Goal: Task Accomplishment & Management: Complete application form

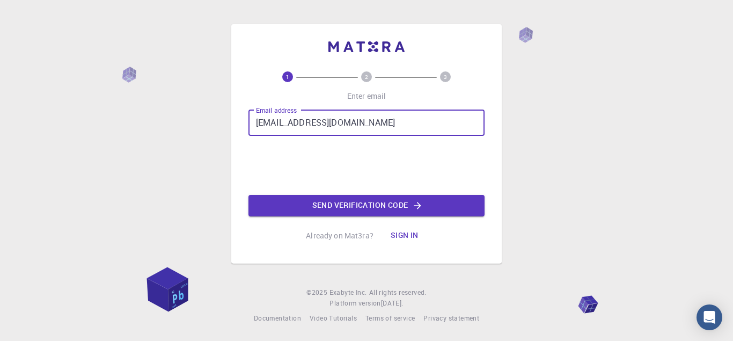
type input "[EMAIL_ADDRESS][DOMAIN_NAME]"
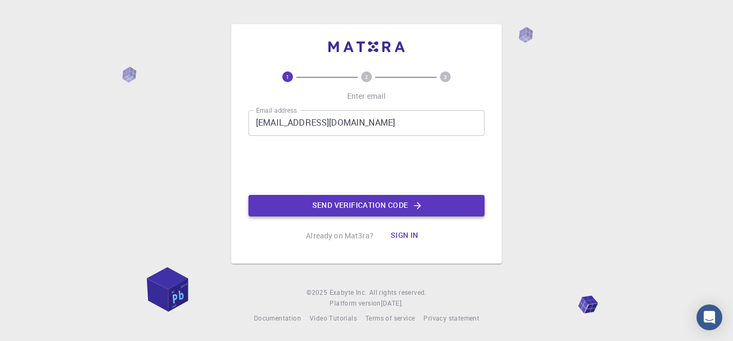
click at [397, 204] on button "Send verification code" at bounding box center [366, 205] width 236 height 21
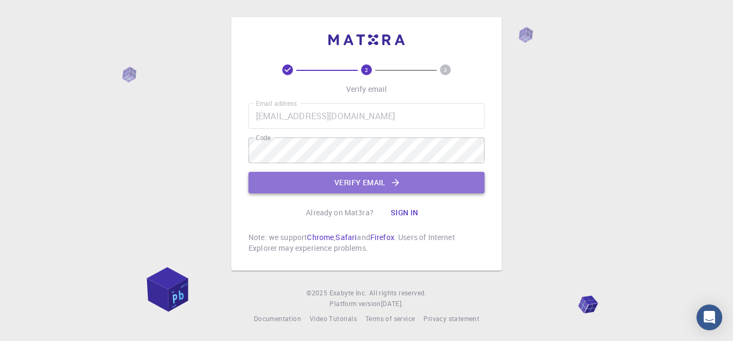
click at [351, 180] on button "Verify email" at bounding box center [366, 182] width 236 height 21
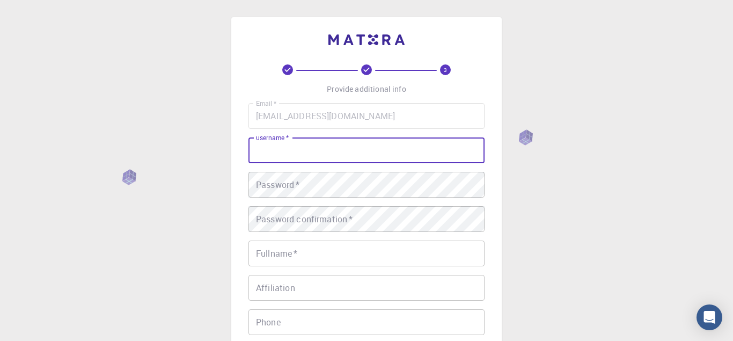
click at [335, 159] on input "username   *" at bounding box center [366, 150] width 236 height 26
type input "Sharone44"
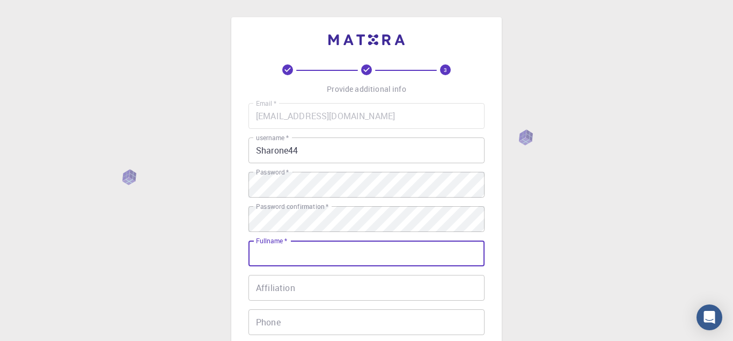
click at [298, 246] on input "Fullname   *" at bounding box center [366, 253] width 236 height 26
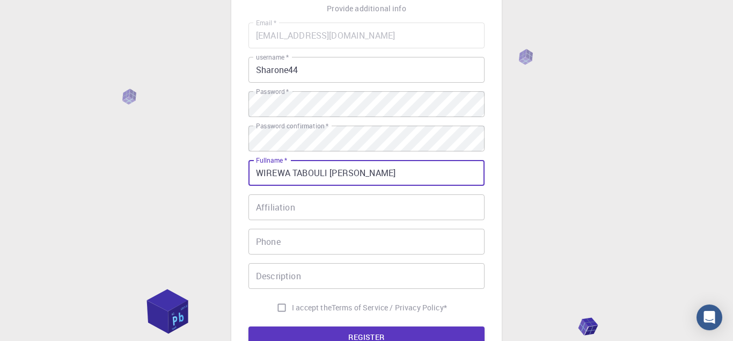
scroll to position [95, 0]
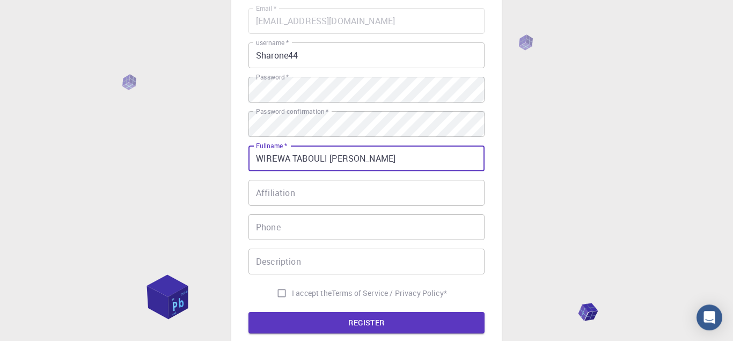
type input "WIREWA TABOULI [PERSON_NAME]"
click at [390, 205] on div "Email   * [EMAIL_ADDRESS][DOMAIN_NAME] Email   * username   * Sharone44 usernam…" at bounding box center [366, 155] width 236 height 295
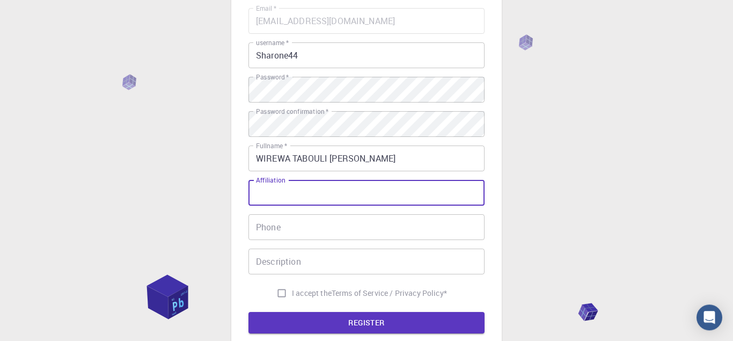
click at [385, 200] on input "Affiliation" at bounding box center [366, 193] width 236 height 26
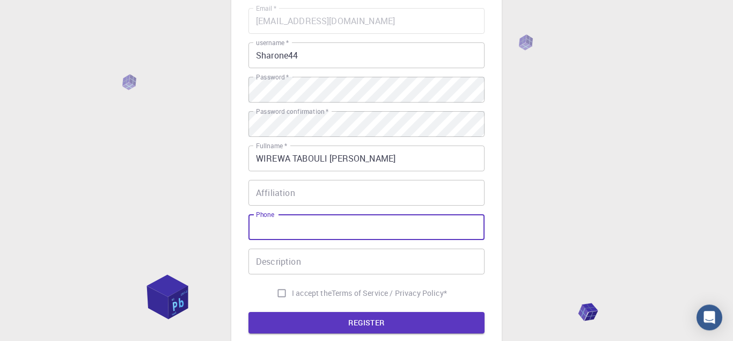
click at [377, 228] on input "Phone" at bounding box center [366, 227] width 236 height 26
type input "="
type input "[PHONE_NUMBER]"
click at [282, 294] on input "I accept the Terms of Service / Privacy Policy *" at bounding box center [281, 293] width 20 height 20
checkbox input "true"
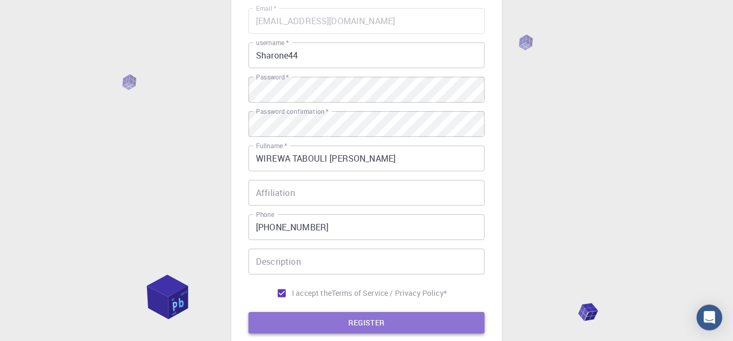
click at [286, 319] on button "REGISTER" at bounding box center [366, 322] width 236 height 21
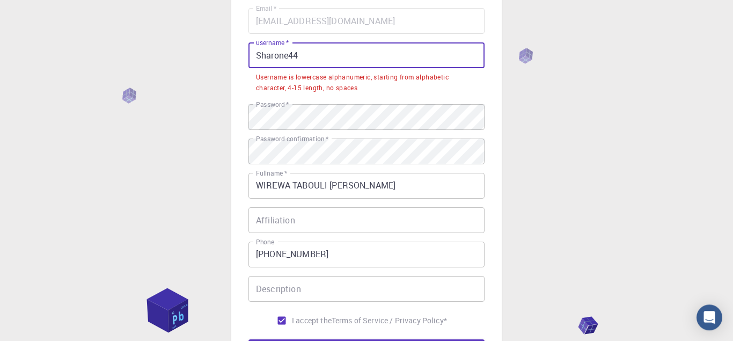
click at [366, 60] on input "Sharone44" at bounding box center [366, 55] width 236 height 26
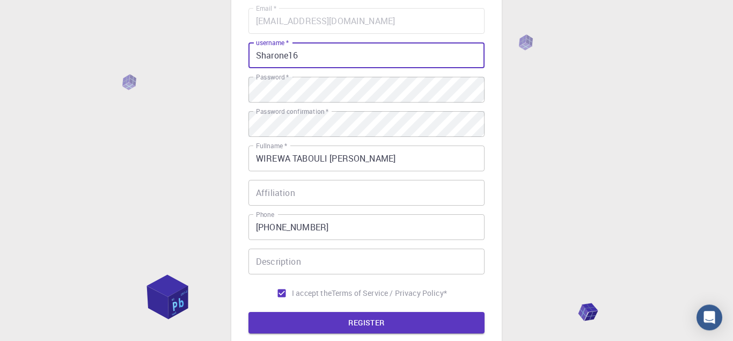
type input "Sharone16"
click at [248, 312] on button "REGISTER" at bounding box center [366, 322] width 236 height 21
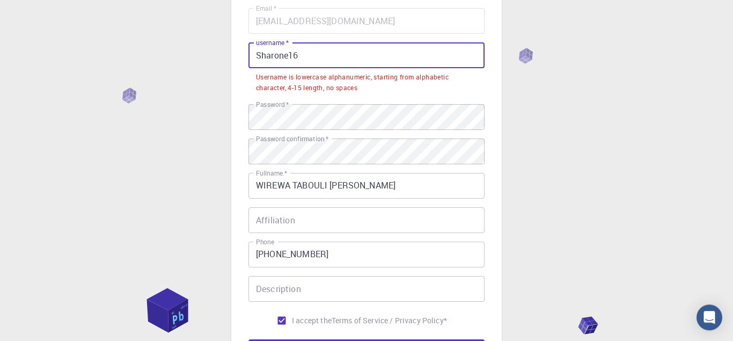
click at [255, 56] on input "Sharone16" at bounding box center [366, 55] width 236 height 26
click at [538, 169] on div "3 Provide additional info Email   * [EMAIL_ADDRESS][DOMAIN_NAME] Email   * user…" at bounding box center [366, 191] width 733 height 573
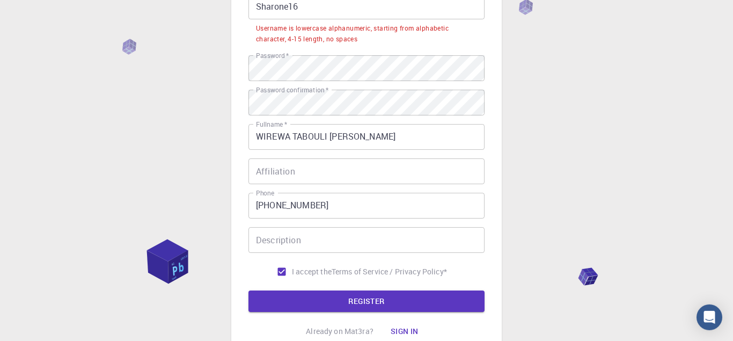
scroll to position [146, 0]
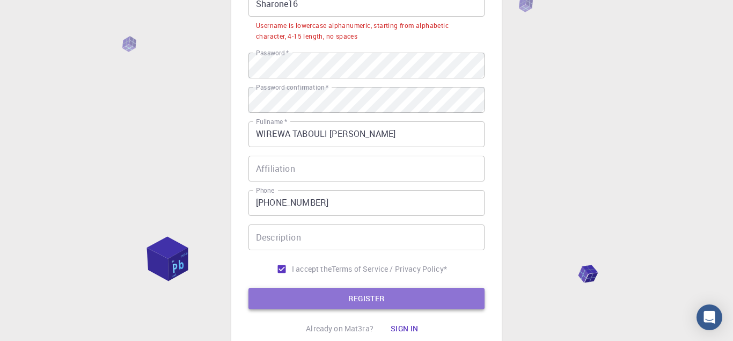
click at [450, 292] on button "REGISTER" at bounding box center [366, 297] width 236 height 21
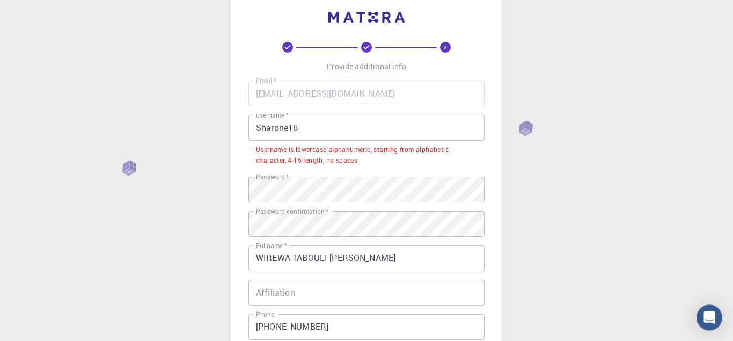
scroll to position [0, 0]
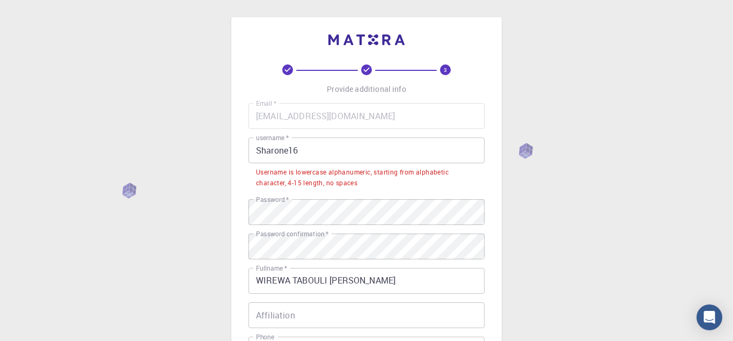
click at [408, 146] on input "Sharone16" at bounding box center [366, 150] width 236 height 26
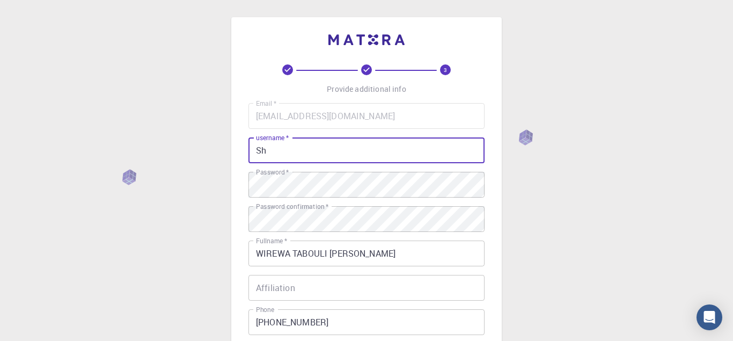
type input "S"
click at [408, 146] on input "SH" at bounding box center [366, 150] width 236 height 26
click at [408, 146] on input "S" at bounding box center [366, 150] width 236 height 26
type input "h"
click at [408, 146] on input "h" at bounding box center [366, 150] width 236 height 26
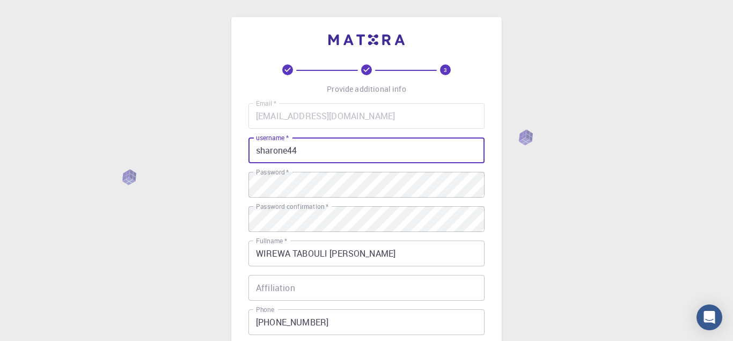
type input "sharone44"
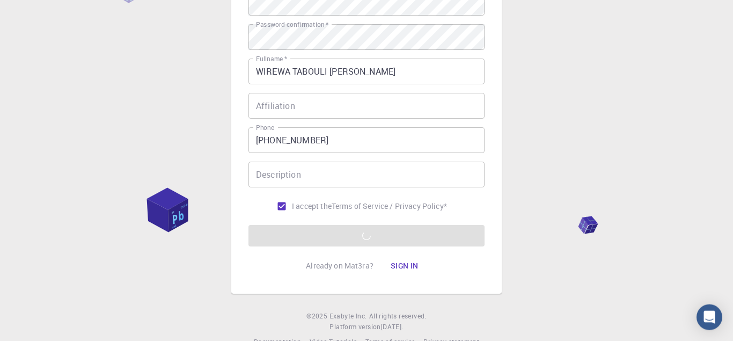
scroll to position [183, 0]
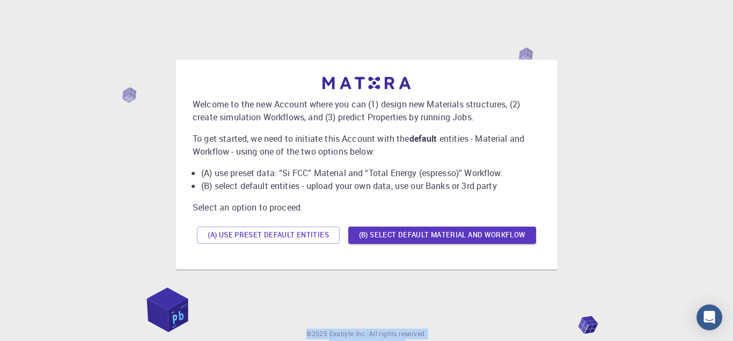
scroll to position [41, 0]
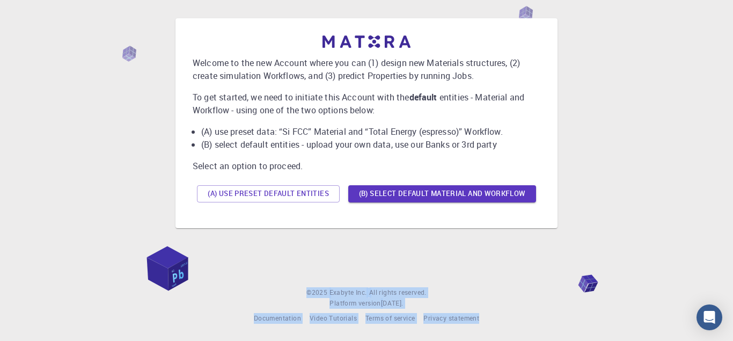
drag, startPoint x: 730, startPoint y: 270, endPoint x: 677, endPoint y: 188, distance: 97.4
click at [677, 188] on body "Welcome to the new Account where you can (1) design new Materials structures, (…" at bounding box center [366, 150] width 733 height 382
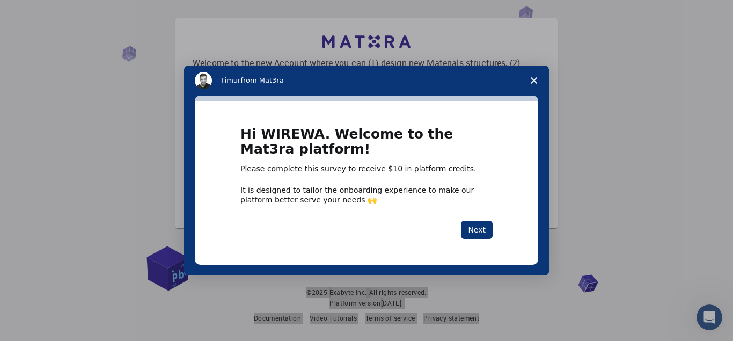
scroll to position [0, 0]
click at [482, 226] on button "Next" at bounding box center [477, 229] width 32 height 18
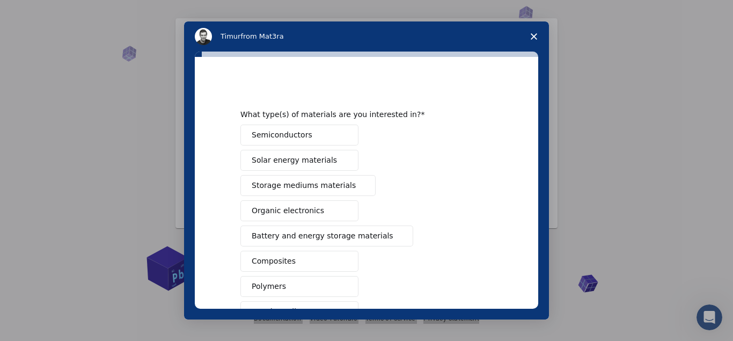
click at [534, 33] on icon "Close survey" at bounding box center [533, 36] width 6 height 6
